Goal: Task Accomplishment & Management: Complete application form

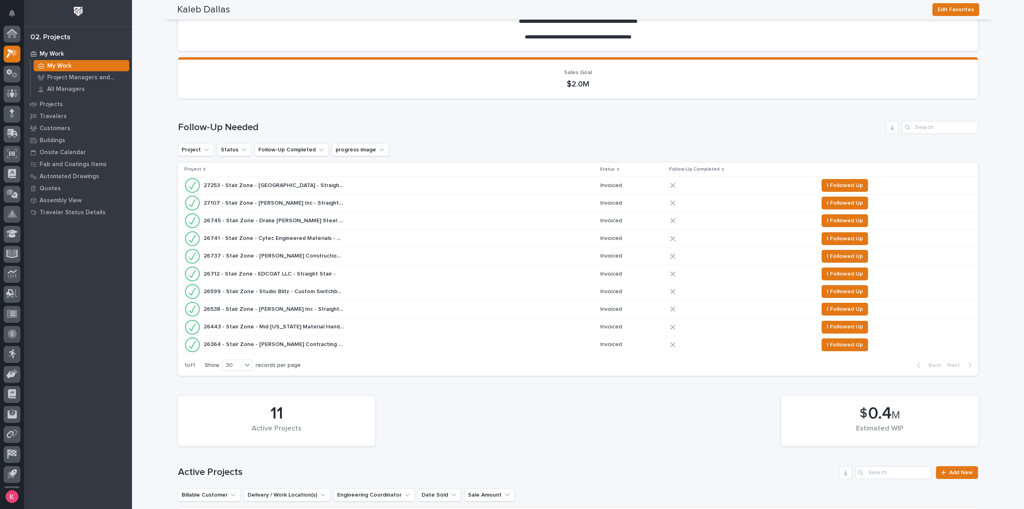
click at [55, 64] on p "My Work" at bounding box center [59, 65] width 24 height 7
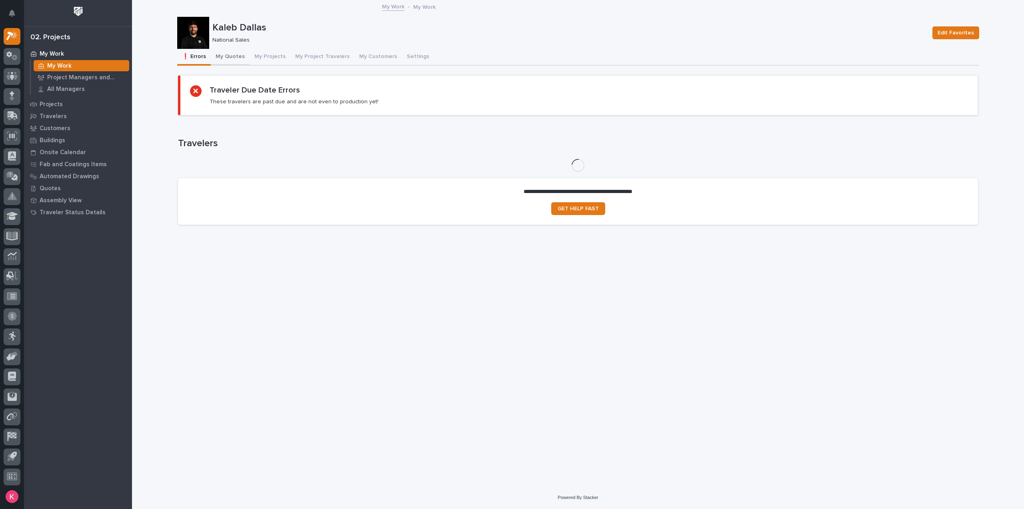
click at [241, 58] on button "My Quotes" at bounding box center [230, 57] width 39 height 17
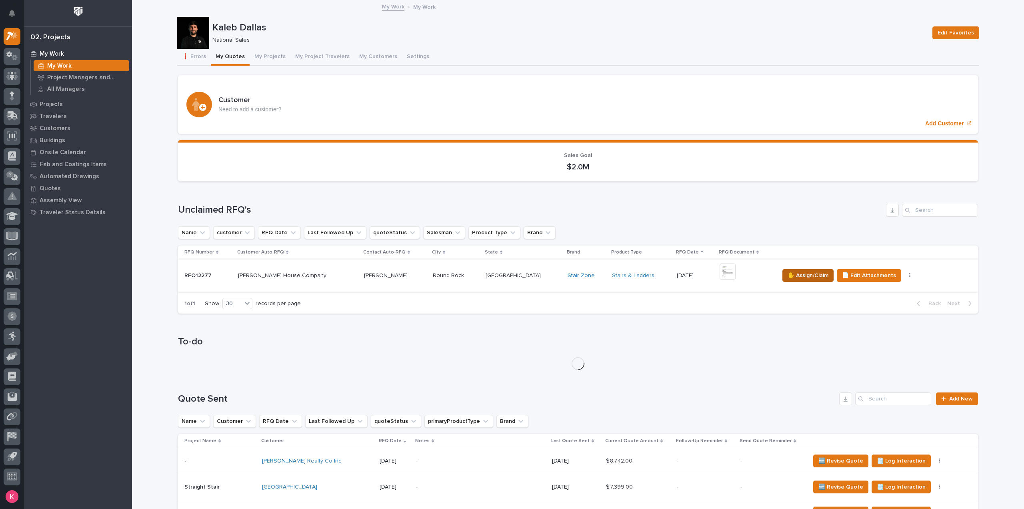
click at [788, 274] on span "✋ Assign/Claim" at bounding box center [808, 276] width 41 height 10
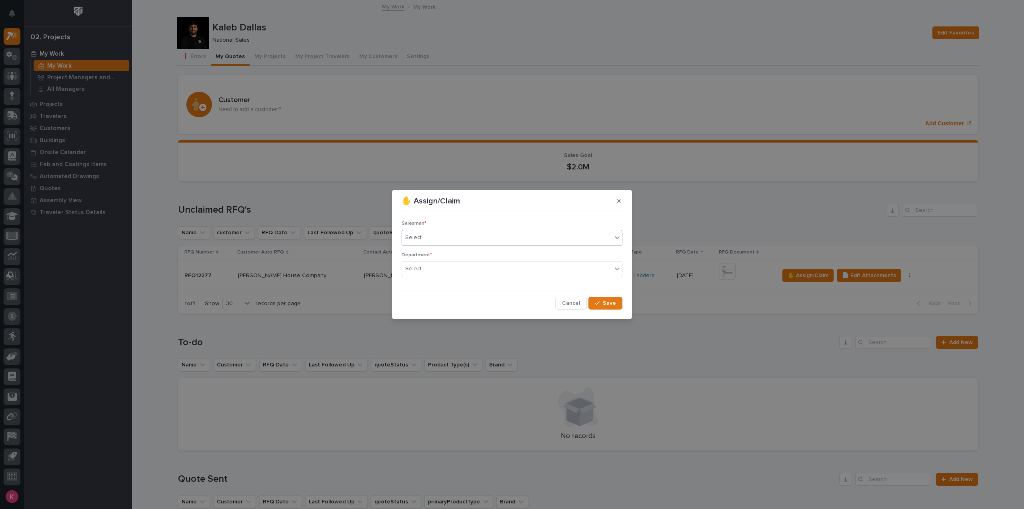
click at [465, 239] on div "Select..." at bounding box center [507, 237] width 210 height 13
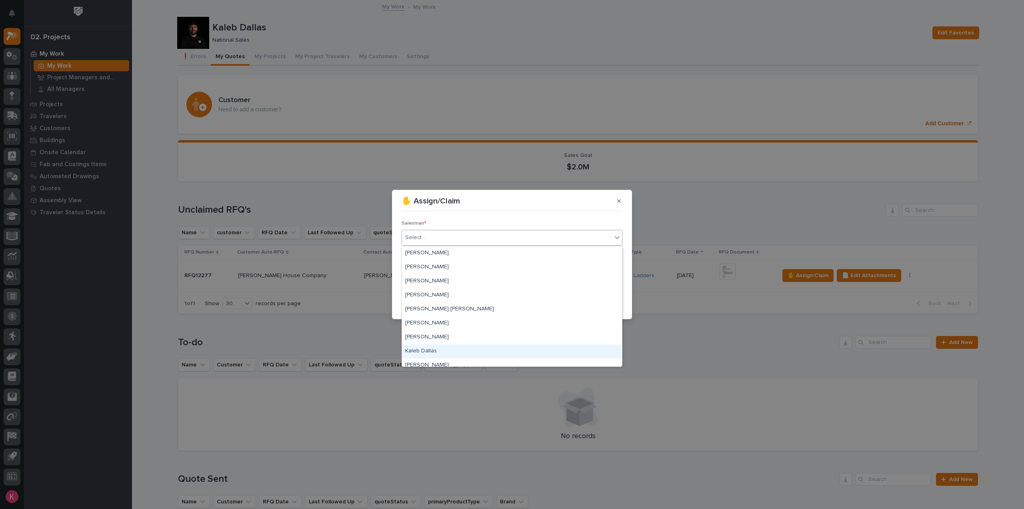
click at [433, 351] on div "Kaleb Dallas" at bounding box center [512, 351] width 220 height 14
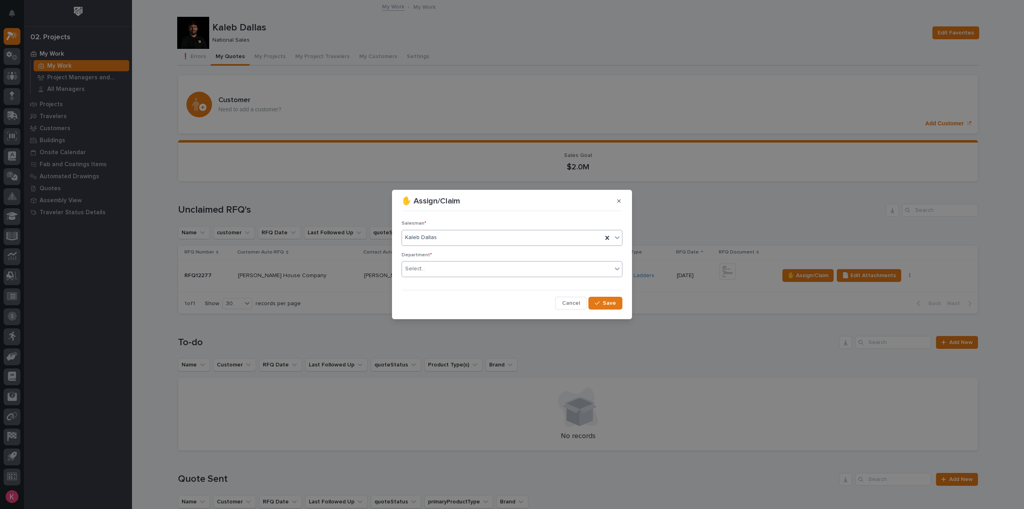
drag, startPoint x: 469, startPoint y: 265, endPoint x: 467, endPoint y: 275, distance: 9.8
click at [468, 267] on div "Select..." at bounding box center [507, 268] width 210 height 13
click at [615, 303] on span "Save" at bounding box center [609, 302] width 13 height 7
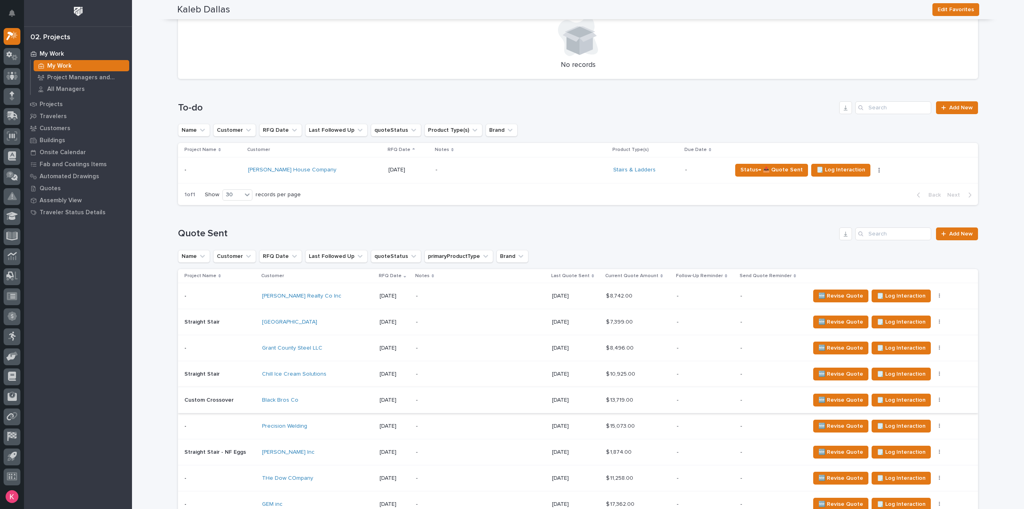
scroll to position [240, 0]
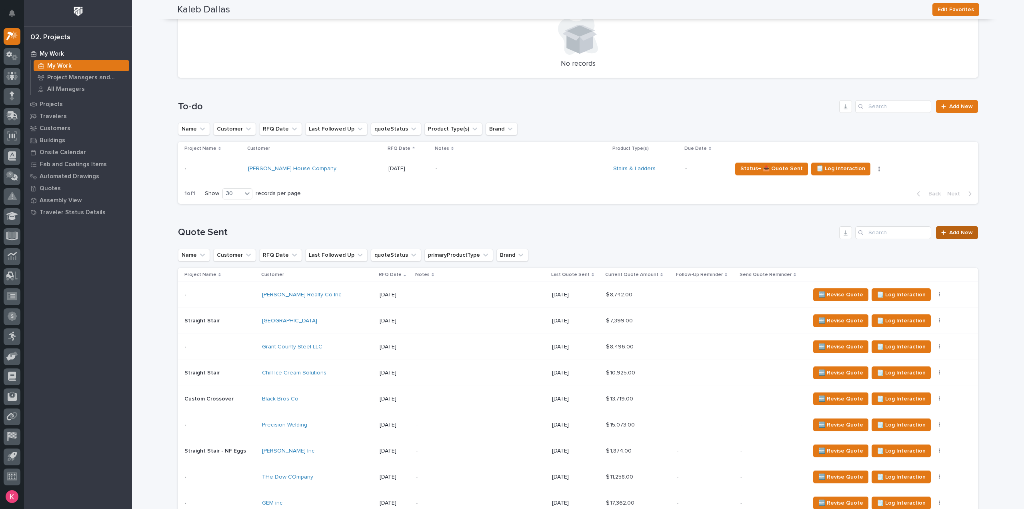
click at [962, 230] on span "Add New" at bounding box center [962, 233] width 24 height 6
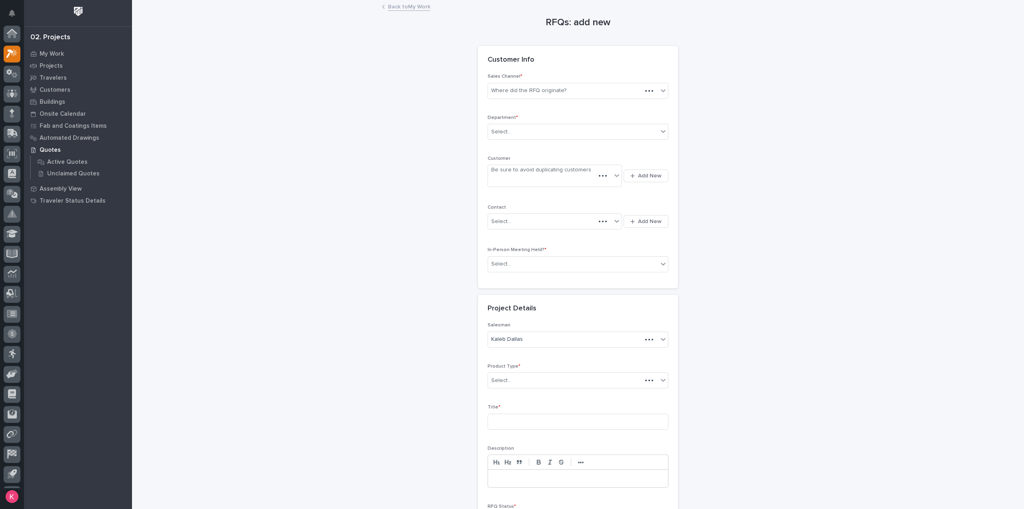
scroll to position [18, 0]
click at [560, 92] on div "Where did the RFQ originate?" at bounding box center [528, 90] width 75 height 8
click at [527, 135] on div "Select..." at bounding box center [573, 131] width 170 height 13
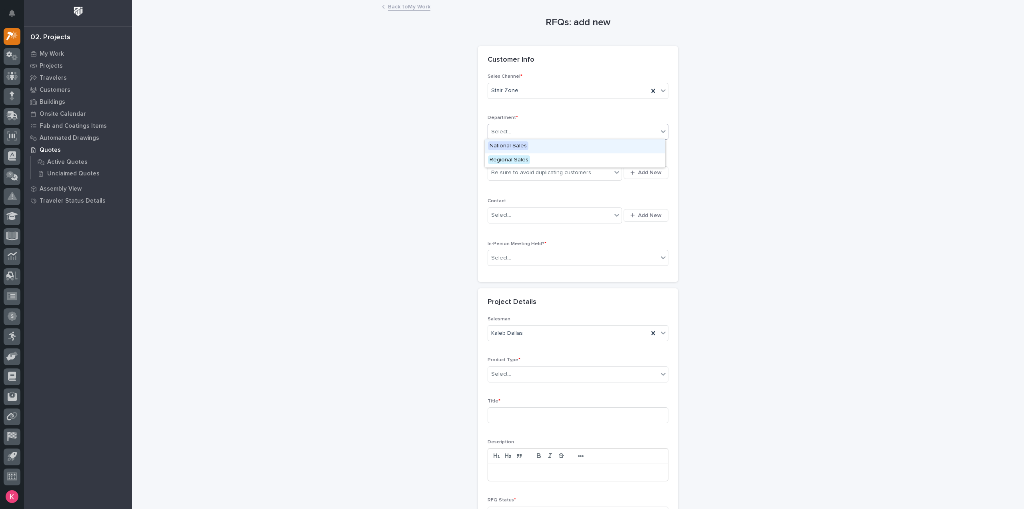
click at [531, 144] on div "National Sales" at bounding box center [575, 146] width 180 height 14
click at [538, 158] on p "Customer" at bounding box center [578, 159] width 181 height 6
drag, startPoint x: 542, startPoint y: 169, endPoint x: 544, endPoint y: 176, distance: 6.7
click at [543, 170] on div "Be sure to avoid duplicating customers" at bounding box center [541, 172] width 100 height 8
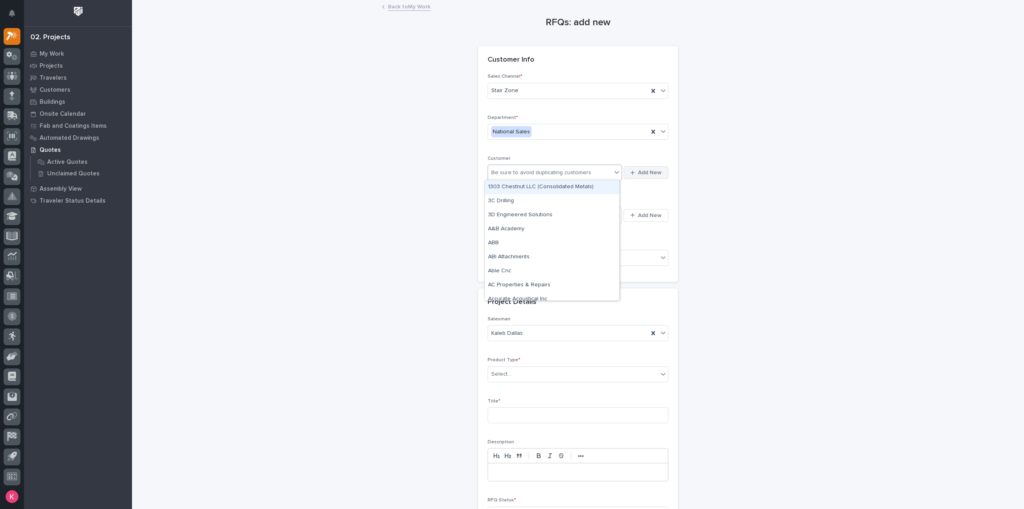
click at [631, 173] on icon "button" at bounding box center [633, 172] width 4 height 5
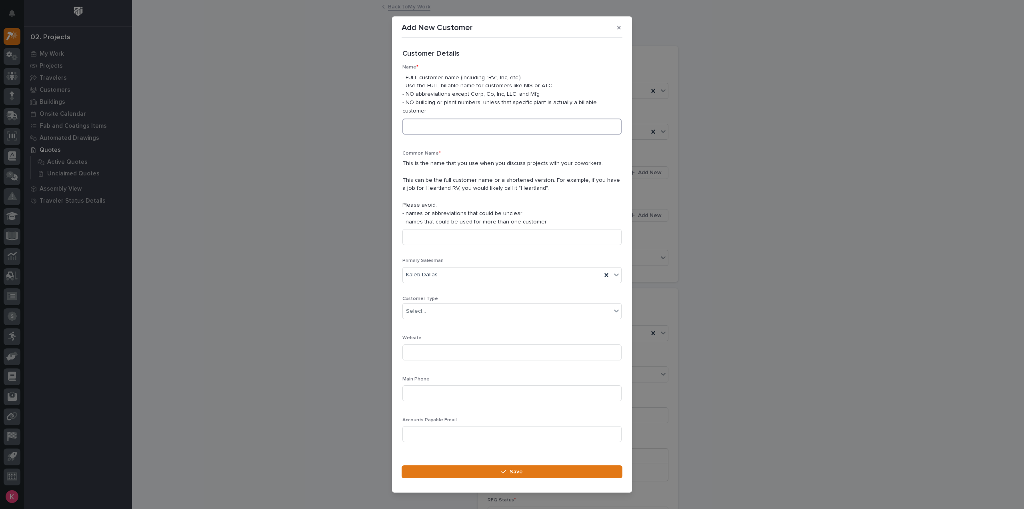
click at [476, 125] on input at bounding box center [512, 126] width 219 height 16
drag, startPoint x: 415, startPoint y: 128, endPoint x: 440, endPoint y: 128, distance: 25.6
click at [419, 128] on input at bounding box center [512, 126] width 219 height 16
type input "[PERSON_NAME] Dynamics"
drag, startPoint x: 460, startPoint y: 115, endPoint x: 363, endPoint y: 121, distance: 97.8
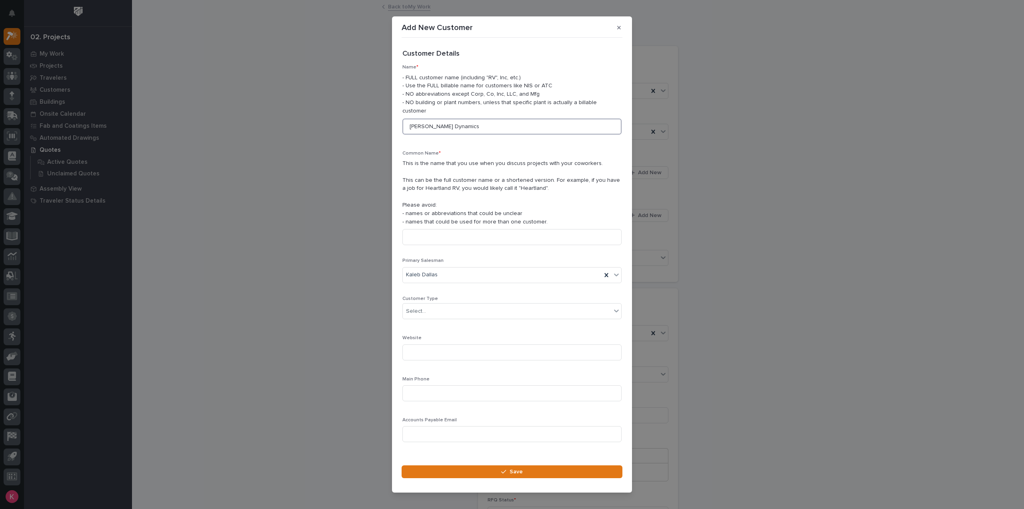
click at [359, 120] on div "Add New Customer Loading... Saving… Loading... Saving… Loading... Saving… Custo…" at bounding box center [512, 254] width 1024 height 509
click at [466, 233] on input at bounding box center [512, 237] width 219 height 16
paste input "[PERSON_NAME] Dynamics"
type input "[PERSON_NAME] Dynamics"
click at [469, 269] on div "Kaleb Dallas" at bounding box center [502, 274] width 199 height 13
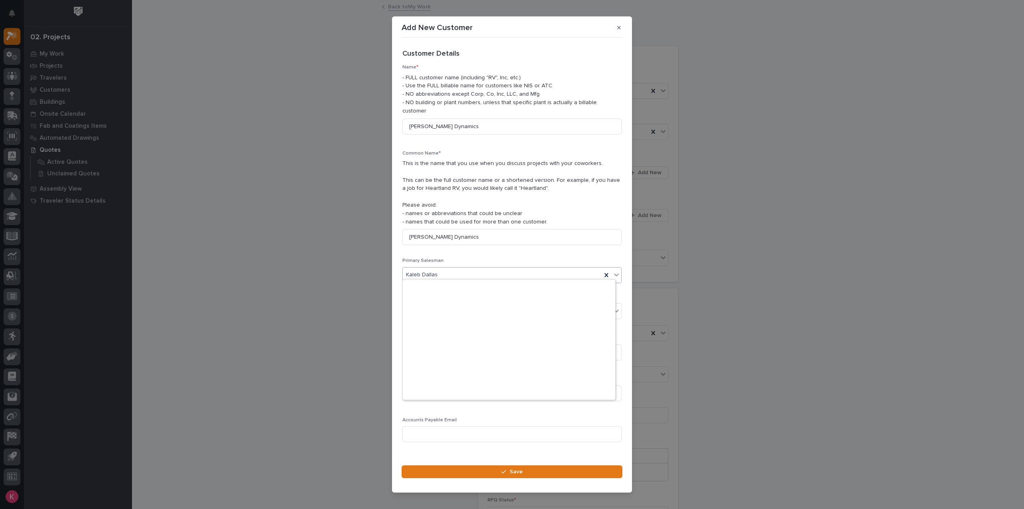
scroll to position [2101, 0]
drag, startPoint x: 463, startPoint y: 270, endPoint x: 485, endPoint y: 264, distance: 22.0
click at [463, 269] on div "Kaleb Dallas" at bounding box center [502, 274] width 199 height 13
click at [448, 387] on input at bounding box center [512, 393] width 219 height 16
type input "[PHONE_NUMBER]"
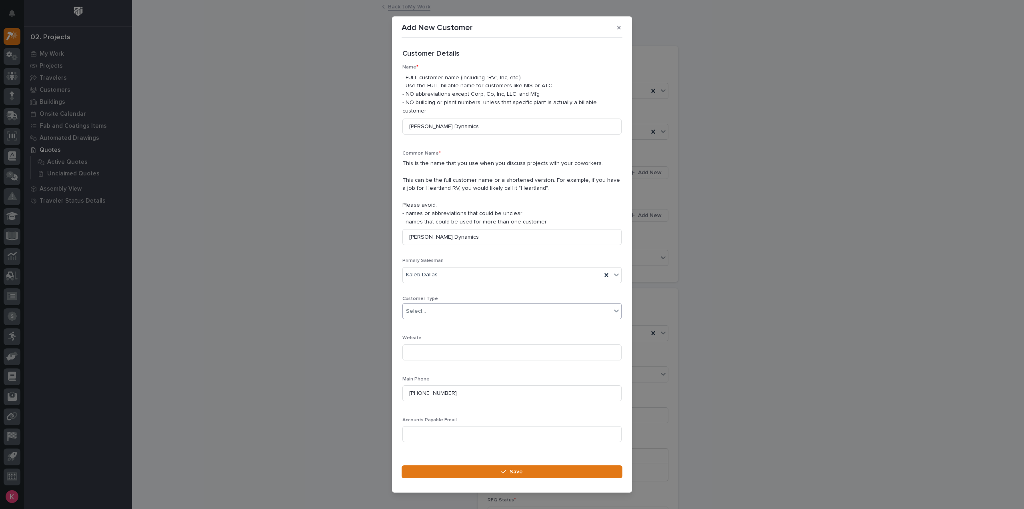
click at [507, 303] on div "Select..." at bounding box center [512, 311] width 219 height 16
click at [502, 331] on div "End User" at bounding box center [509, 336] width 212 height 14
click at [491, 461] on section "Add New Customer Loading... Saving… Loading... Saving… Loading... Saving… Custo…" at bounding box center [512, 254] width 240 height 476
click at [497, 477] on footer "Save" at bounding box center [512, 474] width 221 height 18
click at [500, 469] on button "Save" at bounding box center [512, 471] width 221 height 13
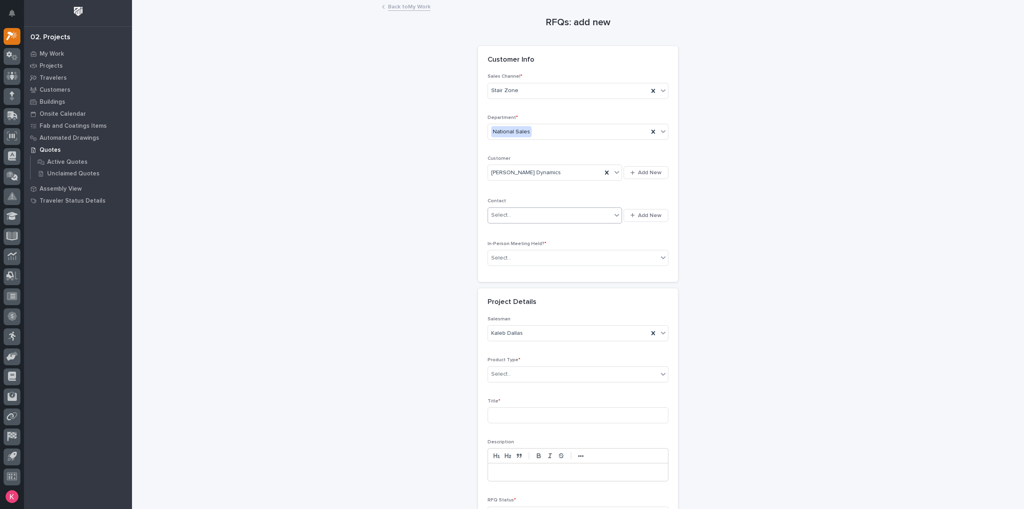
click at [565, 213] on div "Select..." at bounding box center [550, 214] width 124 height 13
click at [565, 214] on div "Select..." at bounding box center [550, 214] width 124 height 13
click at [643, 215] on span "Add New" at bounding box center [650, 215] width 24 height 7
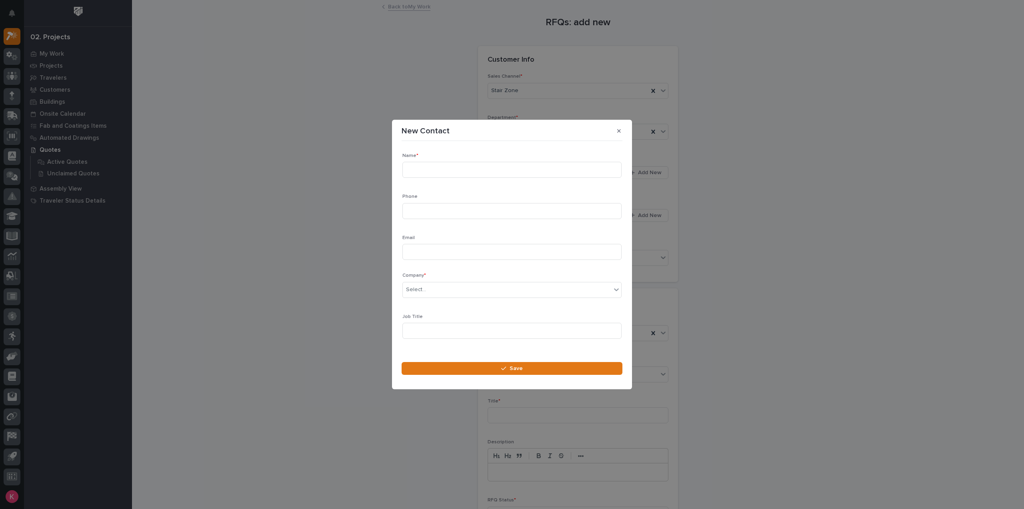
click at [475, 160] on div "Name *" at bounding box center [512, 168] width 219 height 31
click at [501, 175] on input at bounding box center [512, 170] width 219 height 16
type input "[PERSON_NAME]"
type input "[PHONE_NUMBER]"
click at [423, 254] on input at bounding box center [512, 252] width 219 height 16
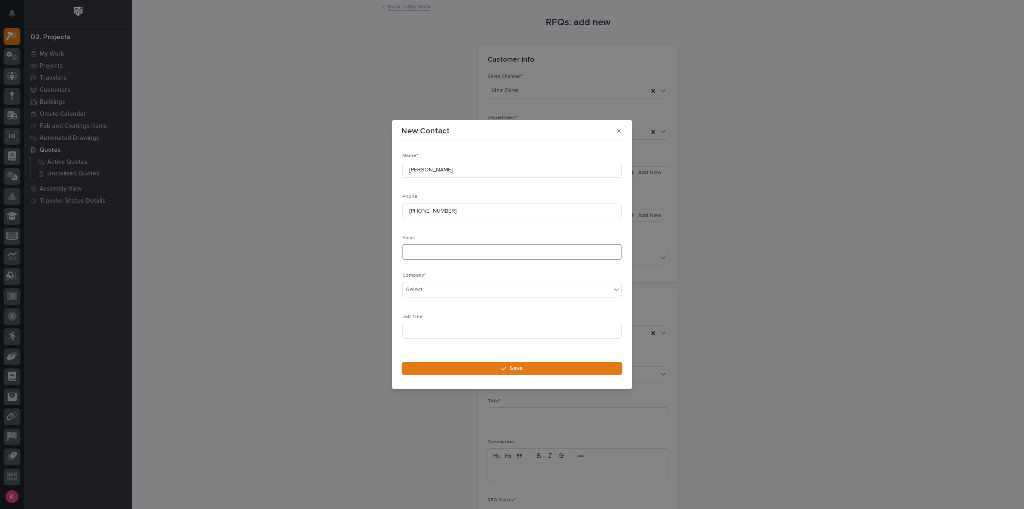
paste input "[PERSON_NAME][EMAIL_ADDRESS][PERSON_NAME][DOMAIN_NAME]"
type input "[PERSON_NAME][EMAIL_ADDRESS][PERSON_NAME][DOMAIN_NAME]"
click at [437, 287] on div "Select..." at bounding box center [507, 289] width 208 height 13
type input "******"
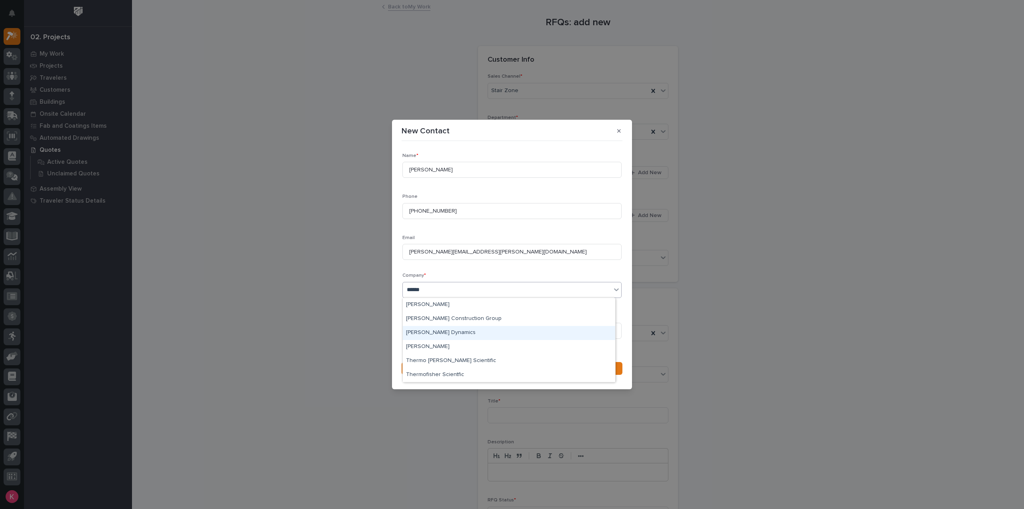
click at [451, 329] on div "[PERSON_NAME] Dynamics" at bounding box center [509, 333] width 212 height 14
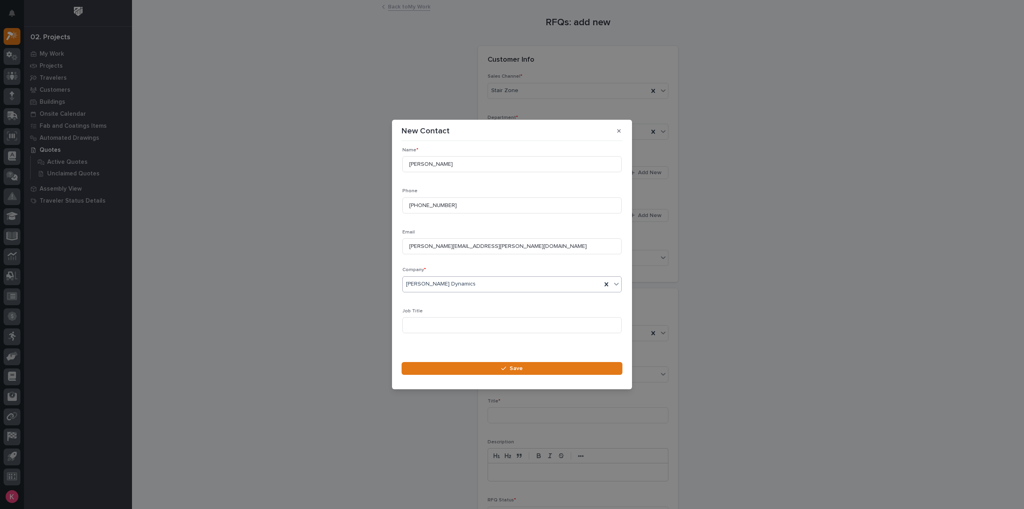
scroll to position [11, 0]
click at [439, 315] on input at bounding box center [512, 319] width 219 height 16
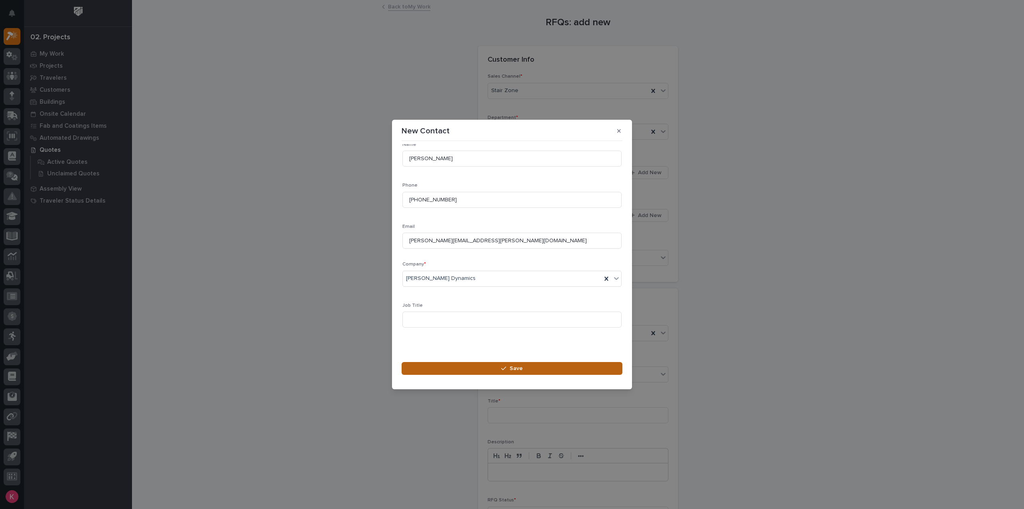
click at [525, 369] on button "Save" at bounding box center [512, 368] width 221 height 13
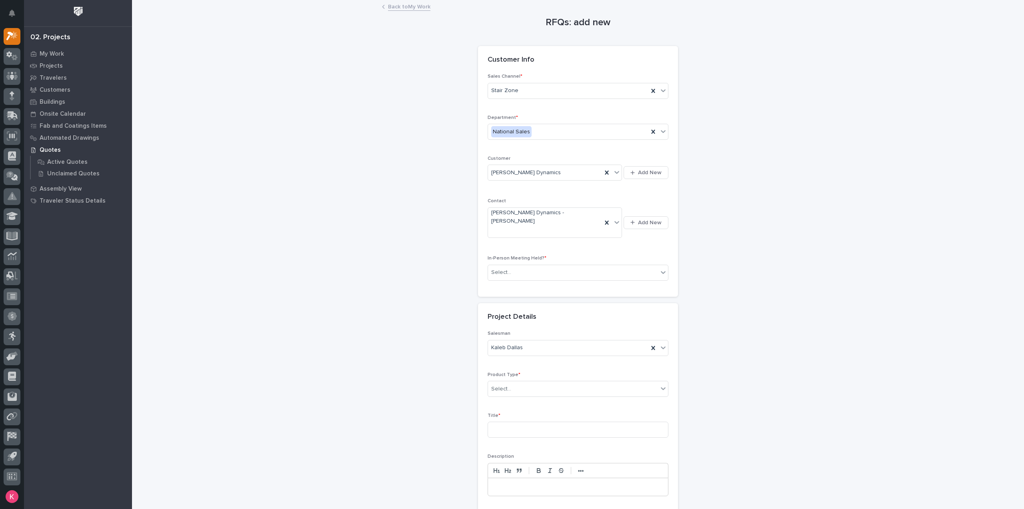
click at [525, 234] on div "Sales Channel * Stair Zone Department * National Sales Customer [PERSON_NAME] D…" at bounding box center [578, 180] width 181 height 213
click at [531, 266] on div "Select..." at bounding box center [573, 272] width 170 height 13
click at [508, 303] on div "Project Details" at bounding box center [578, 317] width 200 height 28
click at [542, 266] on div "Select..." at bounding box center [573, 272] width 170 height 13
click at [533, 288] on div "No" at bounding box center [575, 286] width 180 height 14
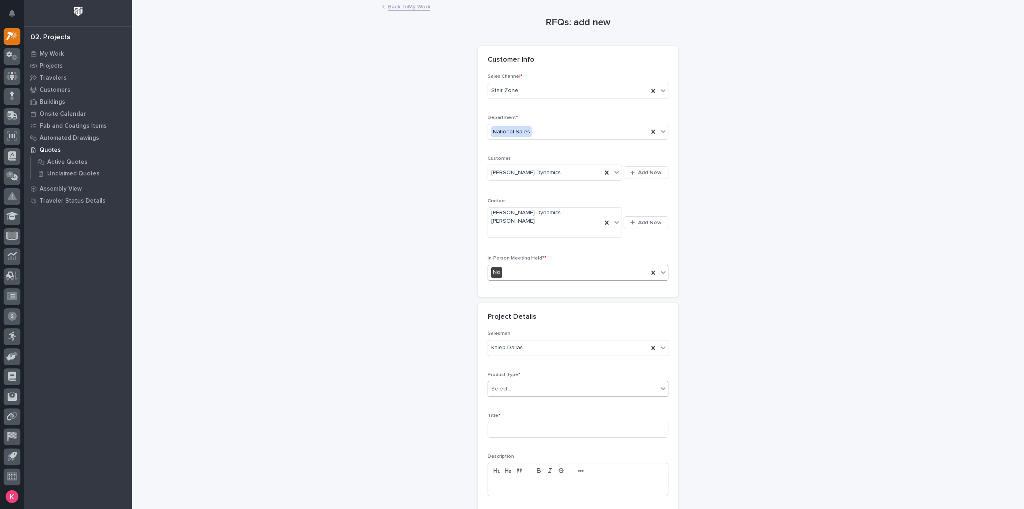
click at [532, 372] on div "Product Type * Select..." at bounding box center [578, 387] width 181 height 31
click at [535, 382] on div "Select..." at bounding box center [573, 388] width 170 height 13
type input "**"
click at [530, 397] on div "Stairs & Ladders" at bounding box center [575, 402] width 180 height 14
click at [531, 421] on input at bounding box center [578, 429] width 181 height 16
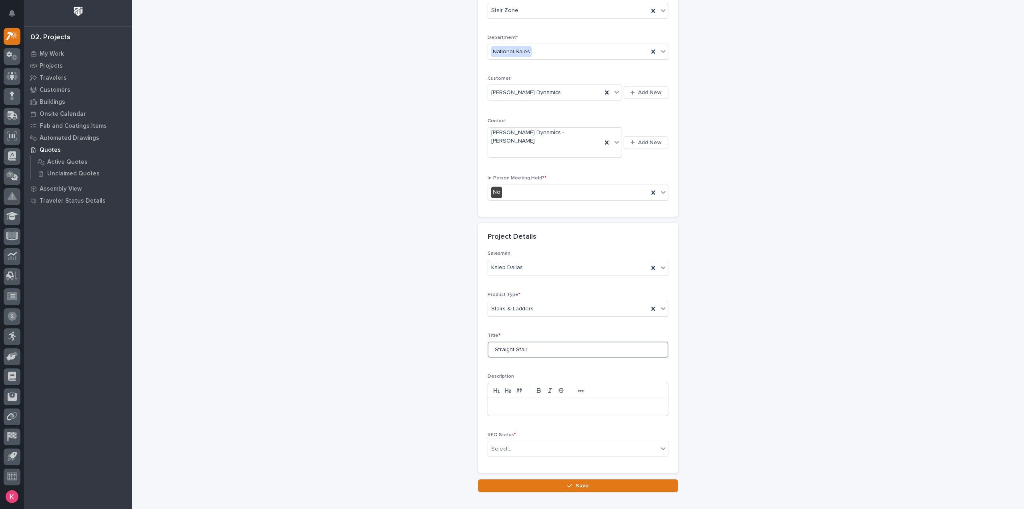
scroll to position [108, 0]
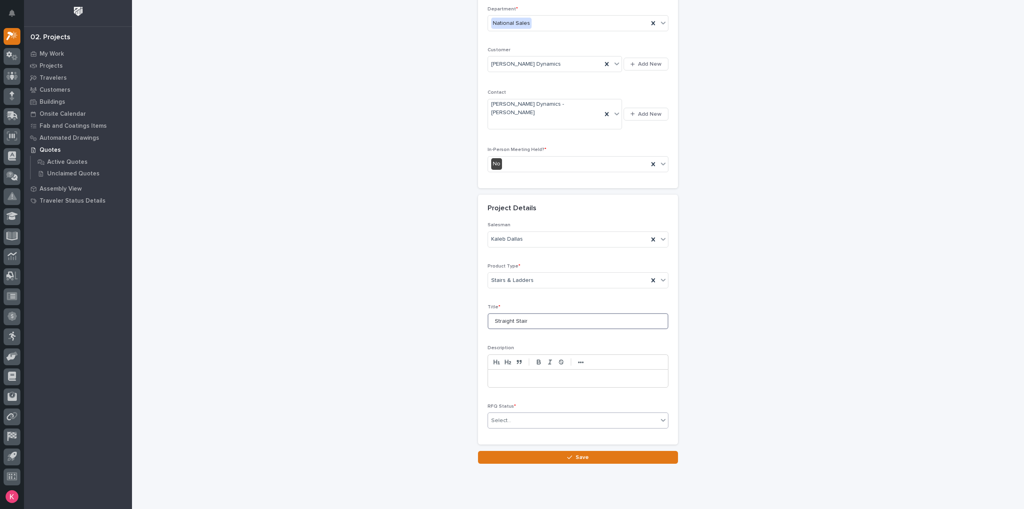
type input "Straight Stair"
click at [505, 416] on div "Select..." at bounding box center [501, 420] width 20 height 8
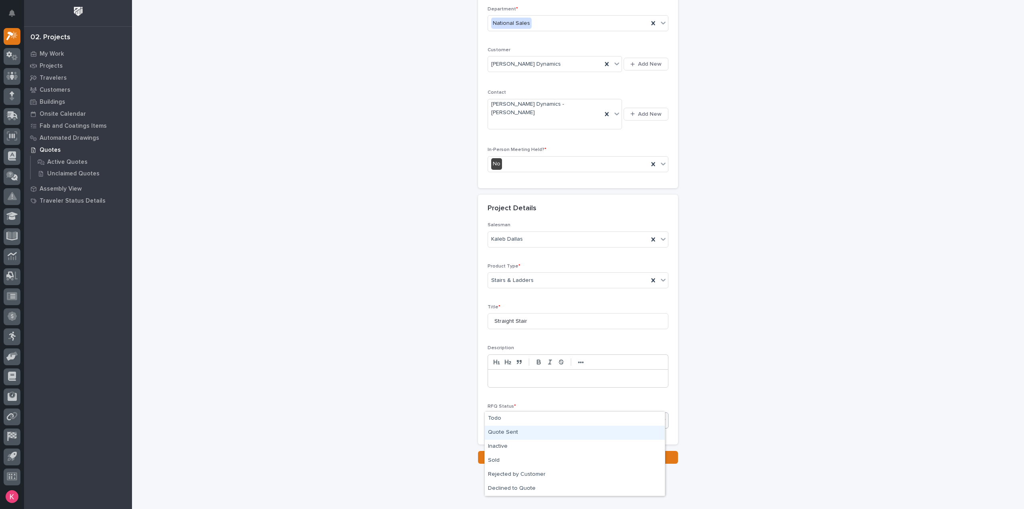
click at [510, 431] on div "Quote Sent" at bounding box center [575, 432] width 180 height 14
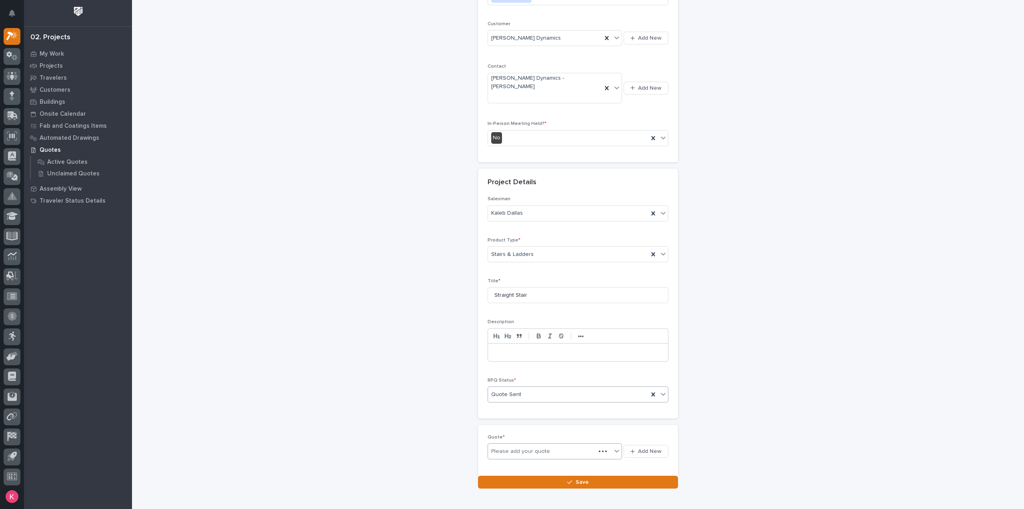
scroll to position [138, 0]
click at [647, 444] on span "Add New" at bounding box center [650, 447] width 24 height 7
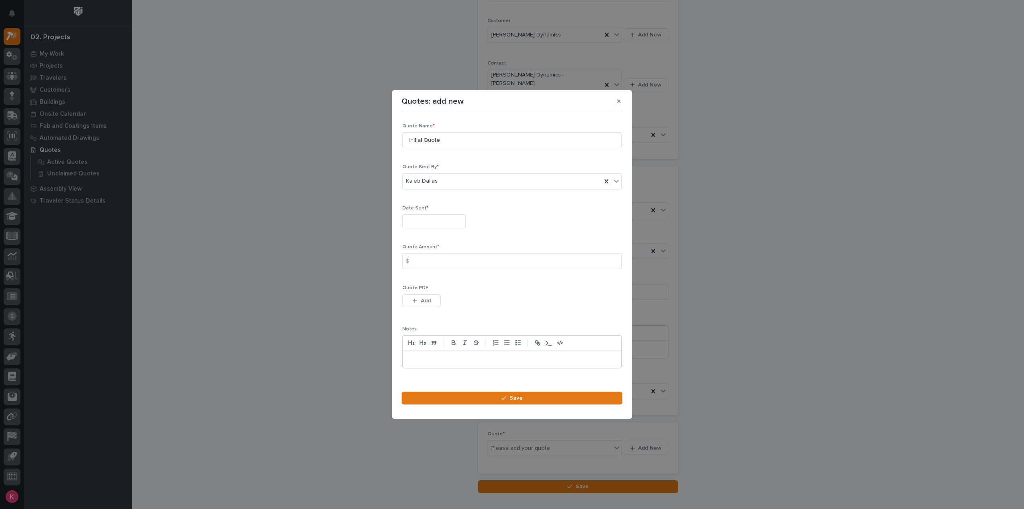
click at [453, 214] on div "Date Sent *" at bounding box center [512, 219] width 219 height 29
click at [457, 221] on input "text" at bounding box center [434, 221] width 63 height 14
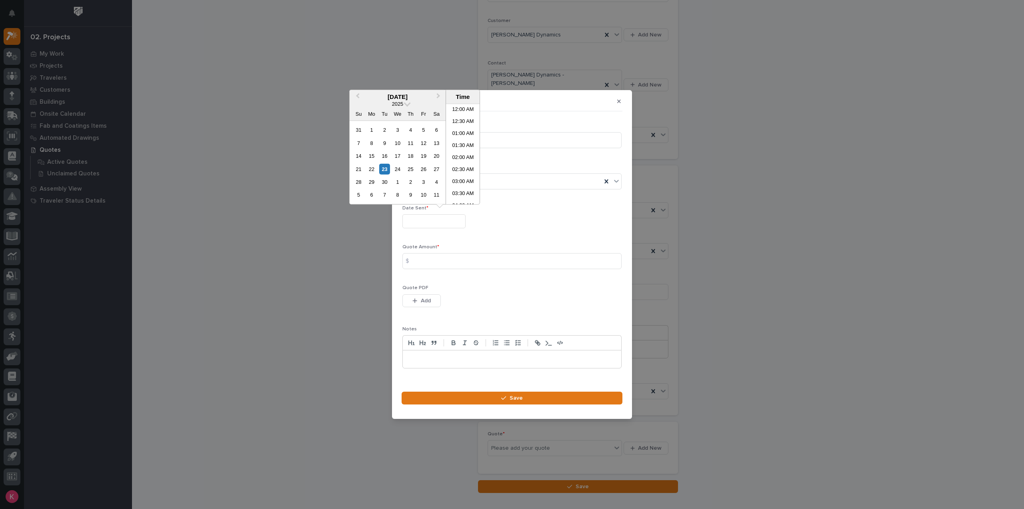
scroll to position [208, 0]
click at [384, 170] on div "23" at bounding box center [384, 168] width 11 height 11
type input "**********"
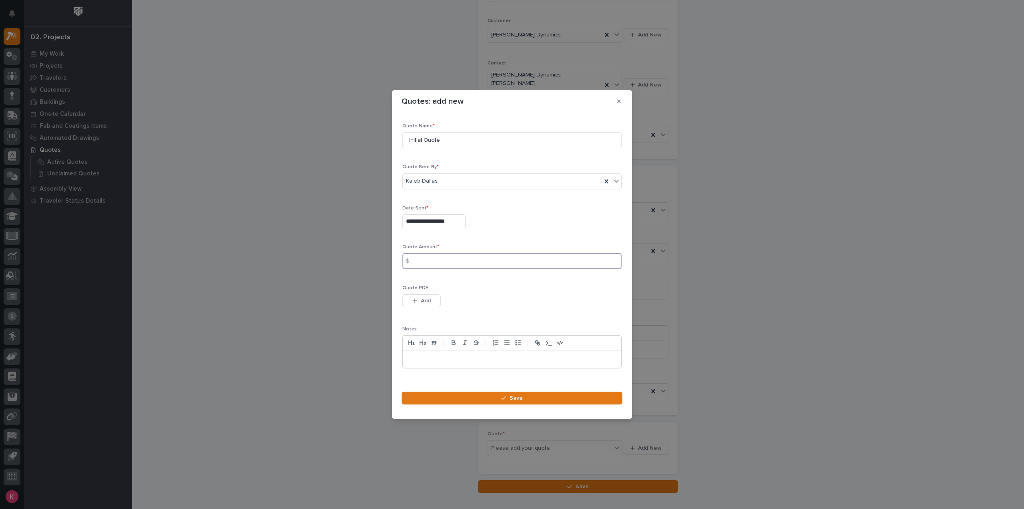
click at [471, 258] on input at bounding box center [512, 261] width 219 height 16
drag, startPoint x: 466, startPoint y: 264, endPoint x: 480, endPoint y: 263, distance: 14.4
click at [466, 264] on input at bounding box center [512, 261] width 219 height 16
type input "5940"
click at [435, 299] on button "Add" at bounding box center [422, 300] width 38 height 13
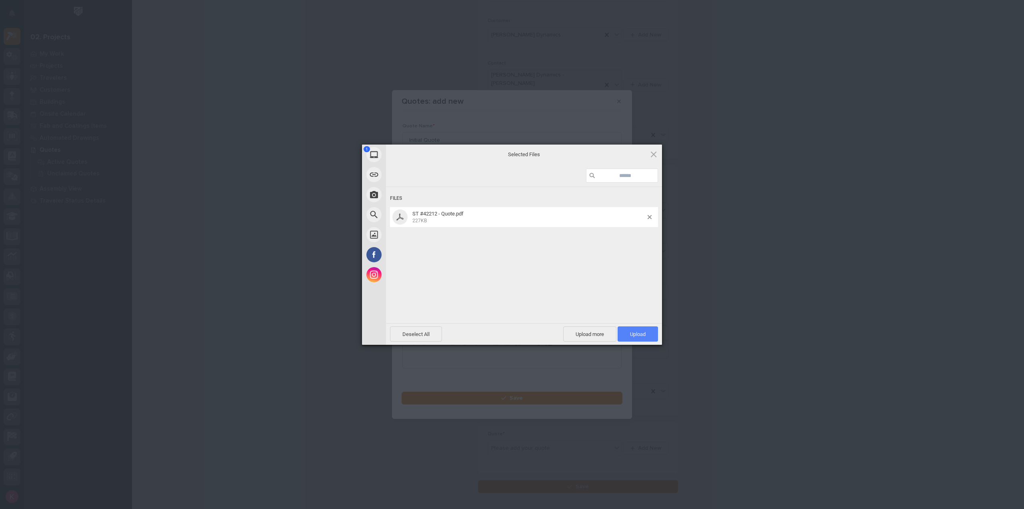
click at [656, 335] on span "Upload 1" at bounding box center [638, 333] width 40 height 15
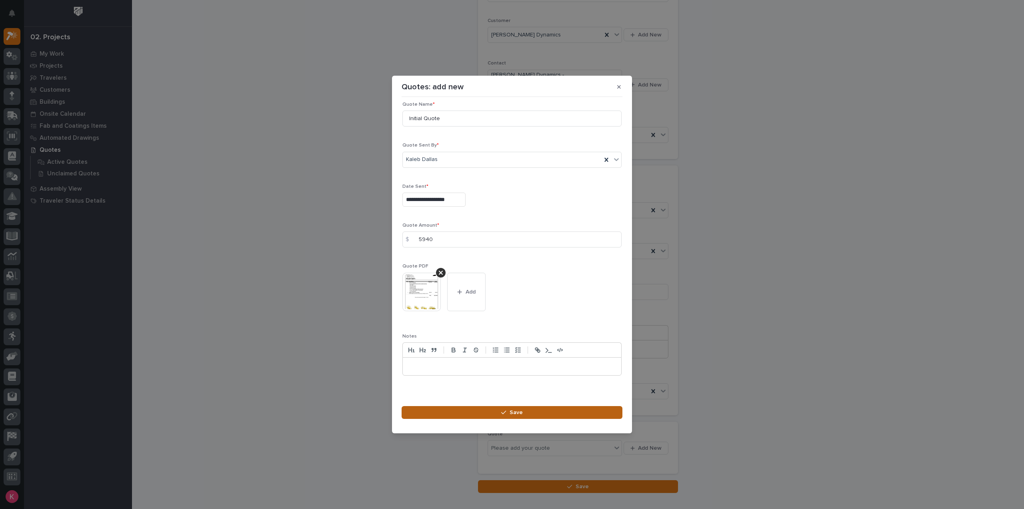
scroll to position [11, 0]
click at [543, 417] on button "Save" at bounding box center [512, 412] width 221 height 13
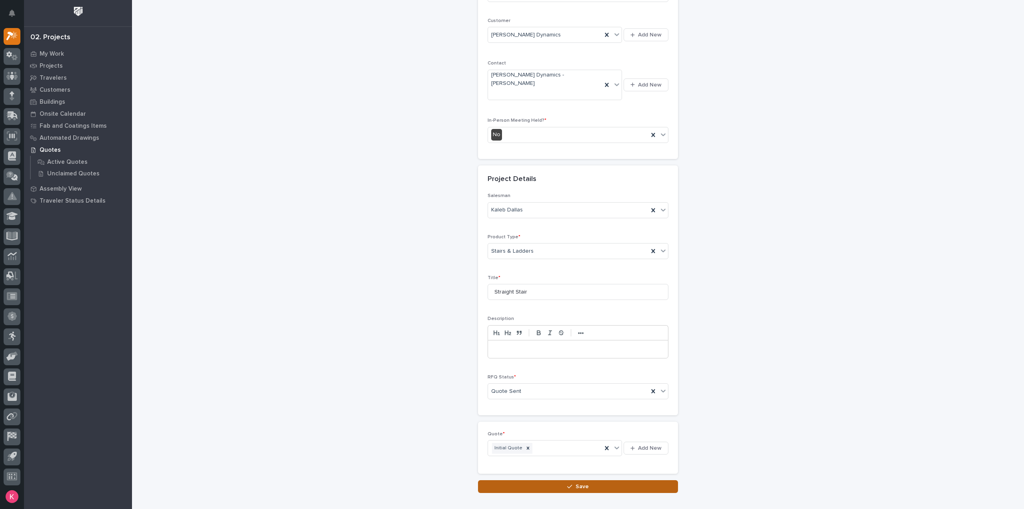
drag, startPoint x: 605, startPoint y: 467, endPoint x: 618, endPoint y: 469, distance: 13.5
click at [604, 480] on button "Save" at bounding box center [578, 486] width 200 height 13
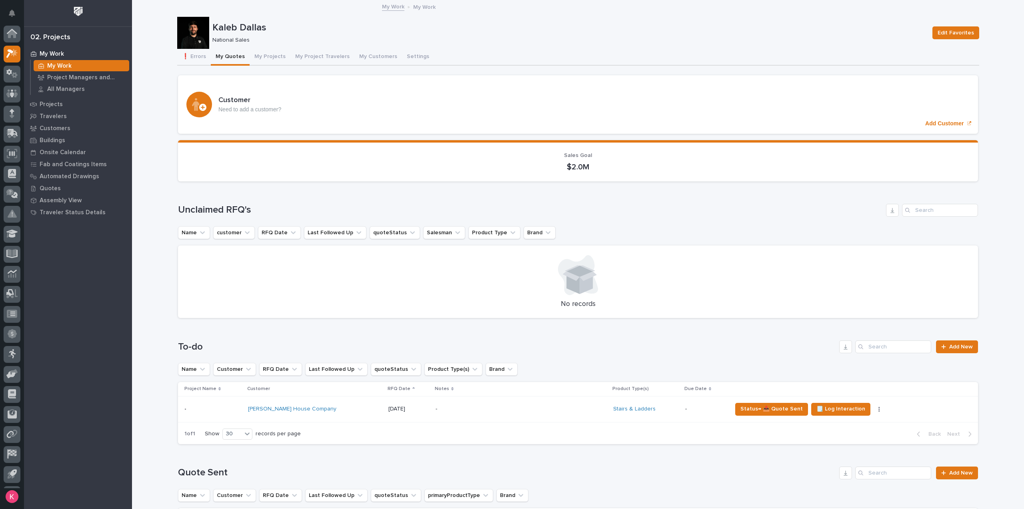
scroll to position [18, 0]
click at [469, 405] on p "-" at bounding box center [506, 408] width 140 height 7
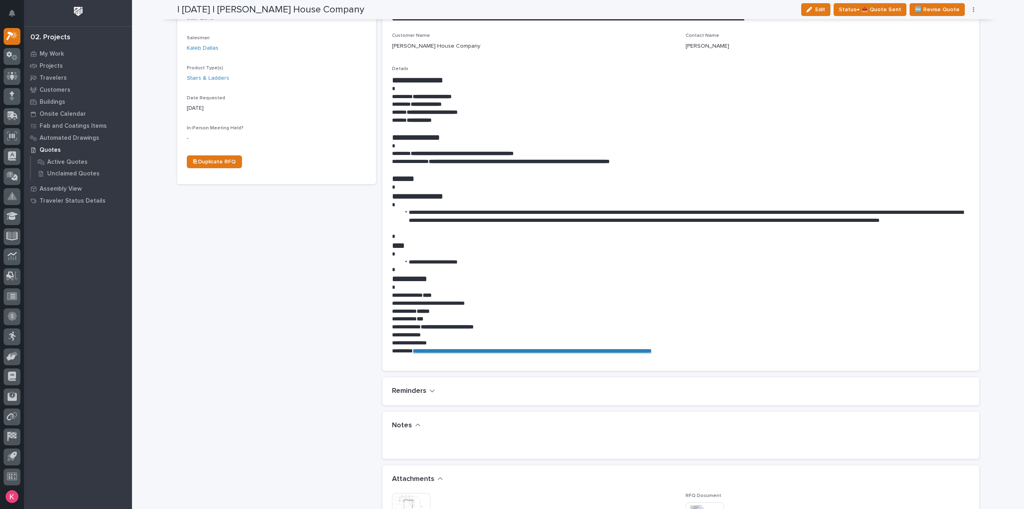
scroll to position [400, 0]
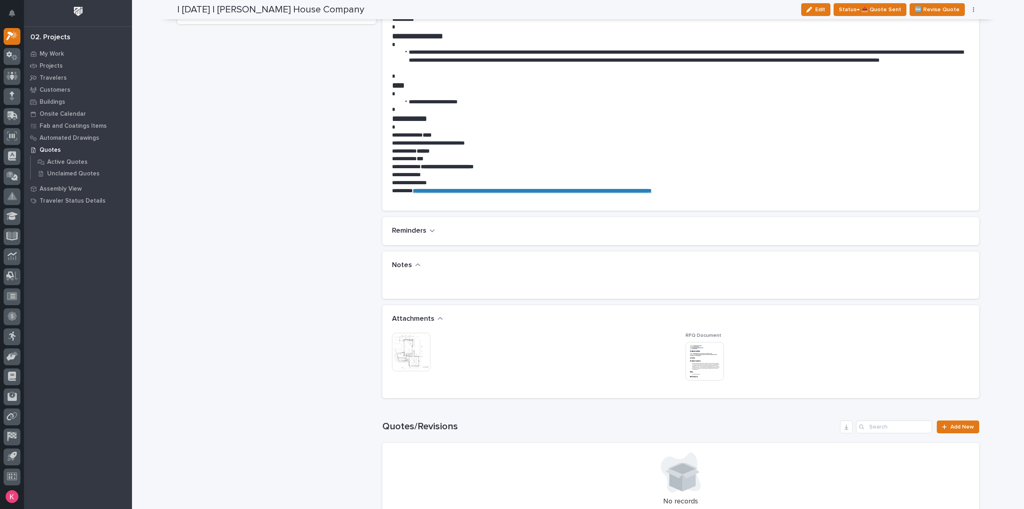
click at [413, 344] on img at bounding box center [411, 352] width 38 height 38
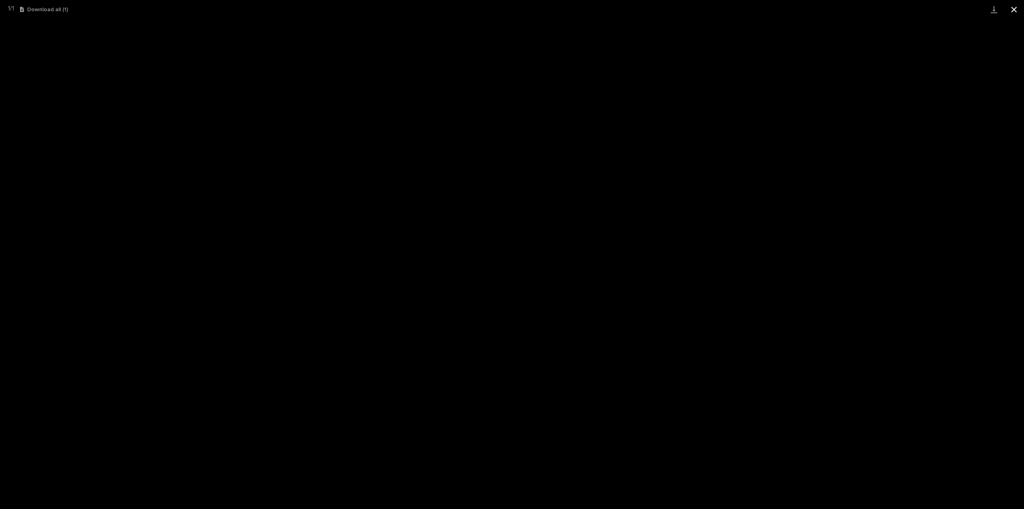
click at [1012, 11] on button "Close gallery" at bounding box center [1014, 9] width 20 height 19
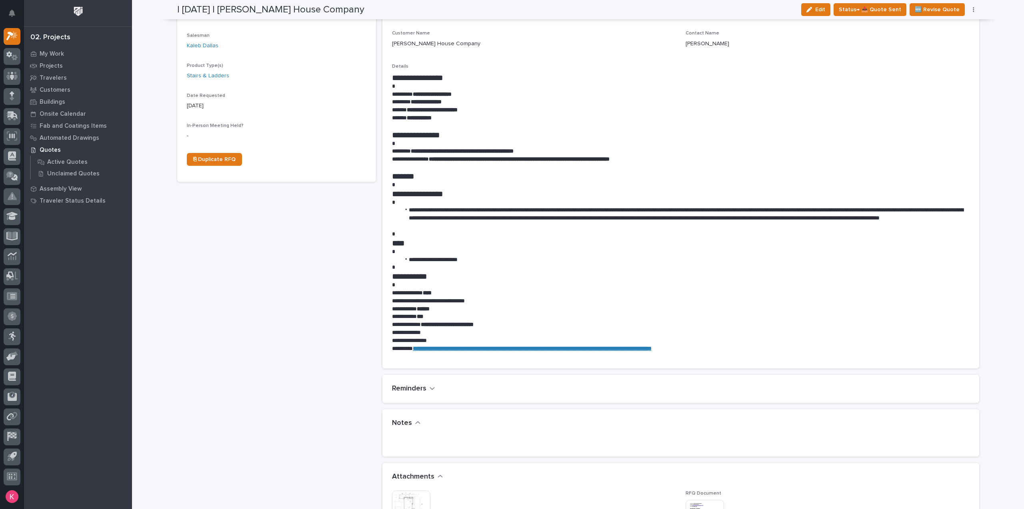
scroll to position [80, 0]
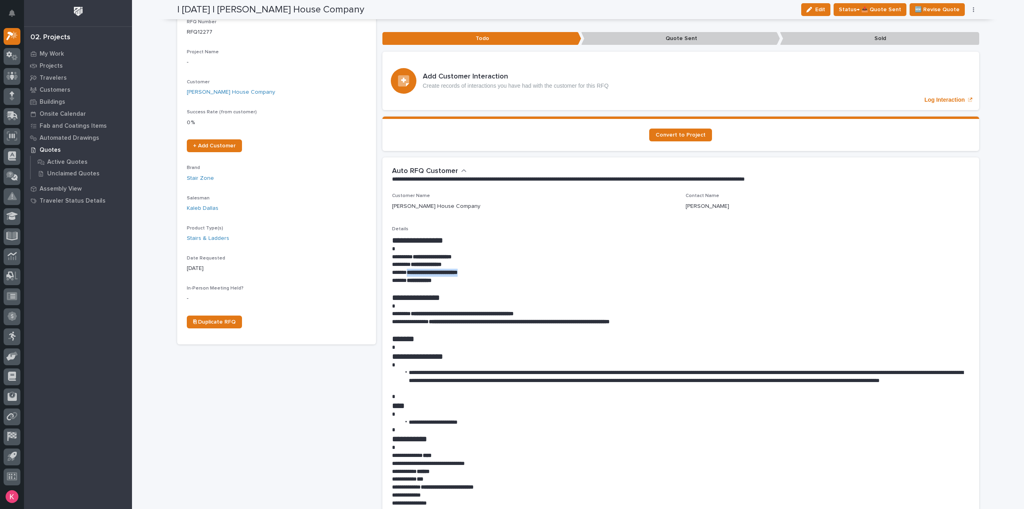
drag, startPoint x: 480, startPoint y: 272, endPoint x: 404, endPoint y: 271, distance: 76.0
click at [404, 271] on p "**********" at bounding box center [681, 273] width 578 height 8
copy strong "**********"
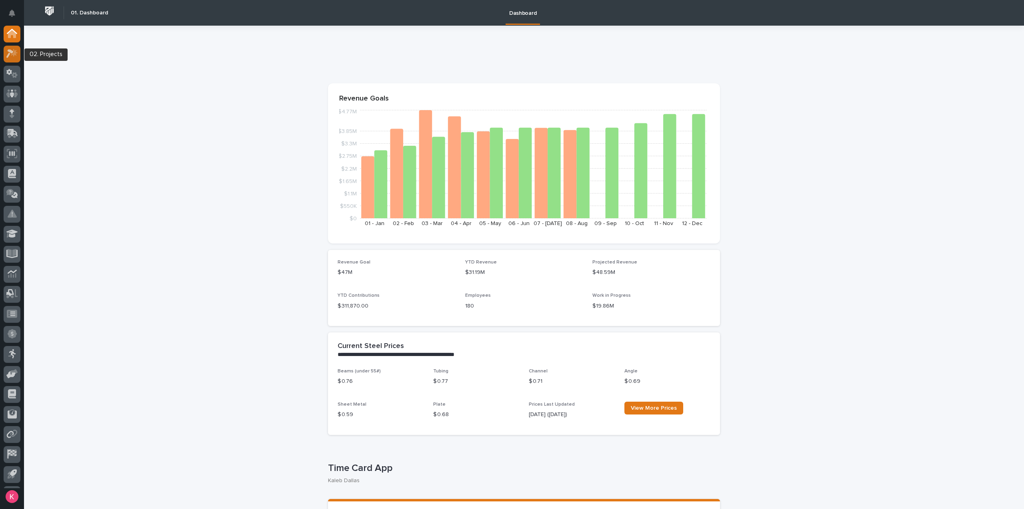
click at [6, 52] on div at bounding box center [12, 54] width 17 height 17
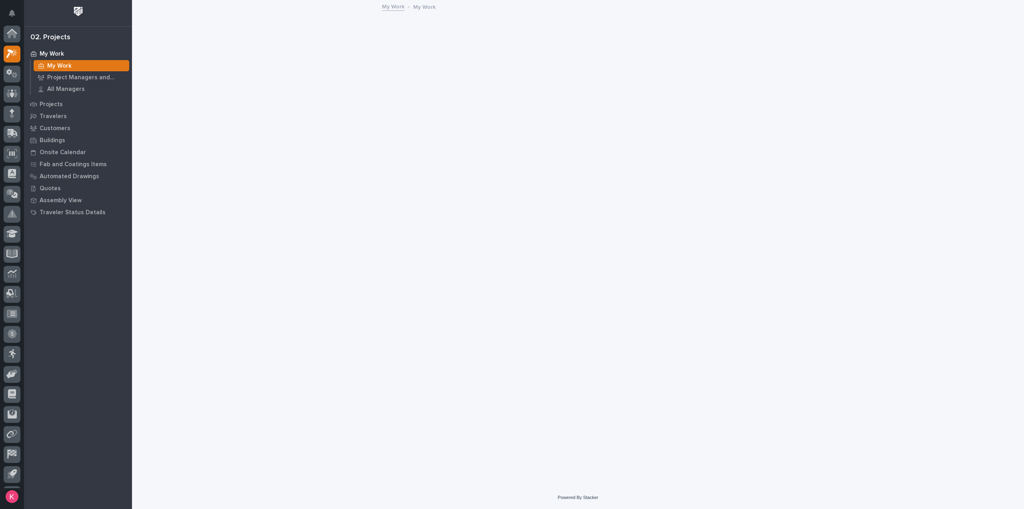
scroll to position [18, 0]
click at [20, 56] on div at bounding box center [12, 56] width 17 height 17
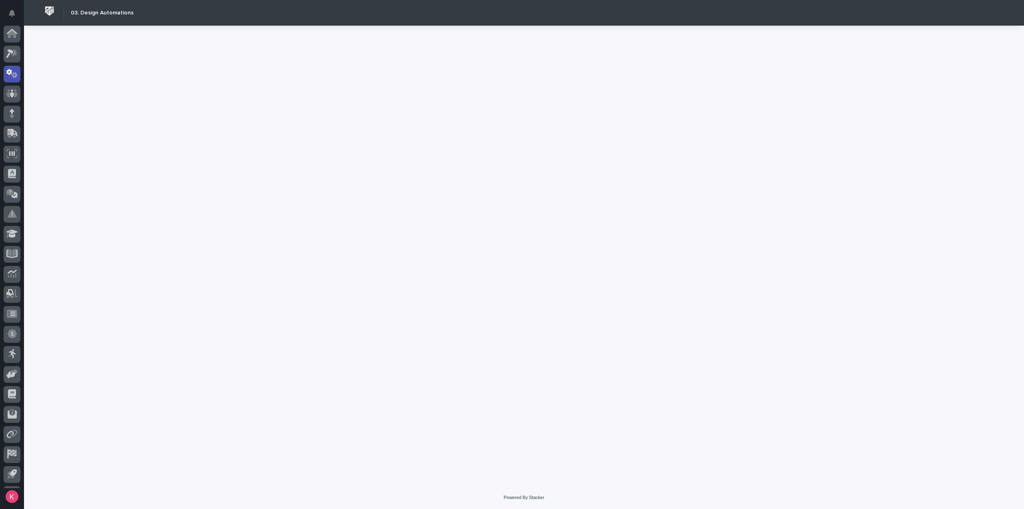
scroll to position [18, 0]
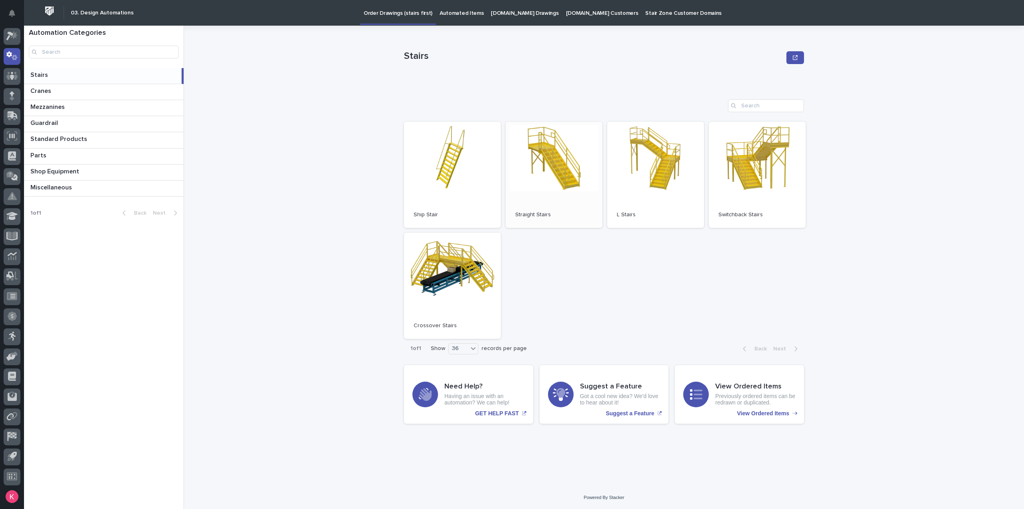
click at [513, 172] on link "Open" at bounding box center [554, 175] width 97 height 106
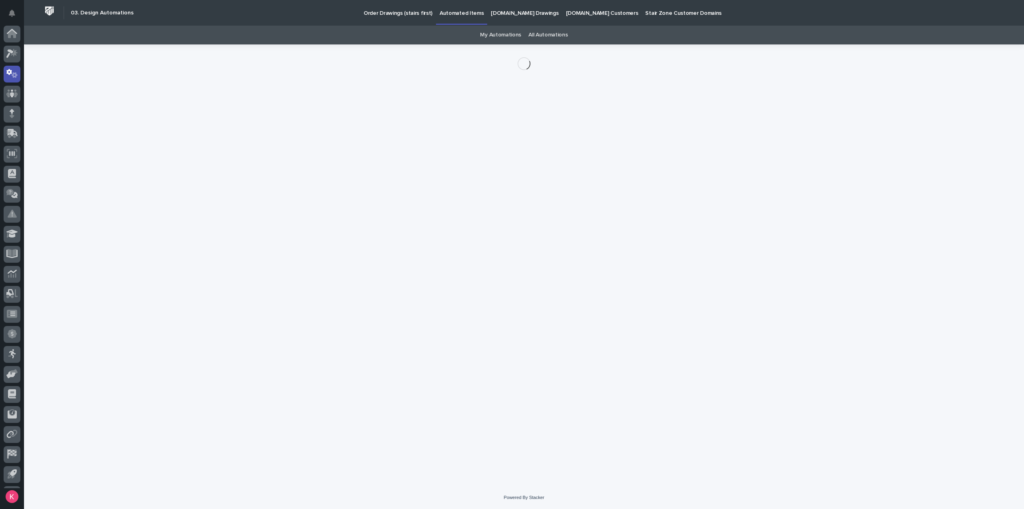
scroll to position [18, 0]
